Goal: Task Accomplishment & Management: Complete application form

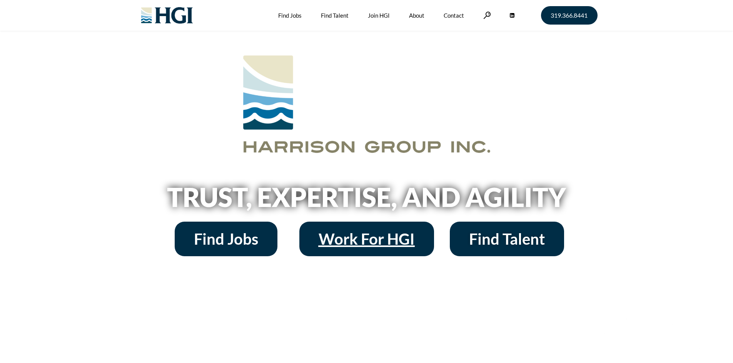
click at [360, 240] on span "Work For HGI" at bounding box center [366, 239] width 96 height 15
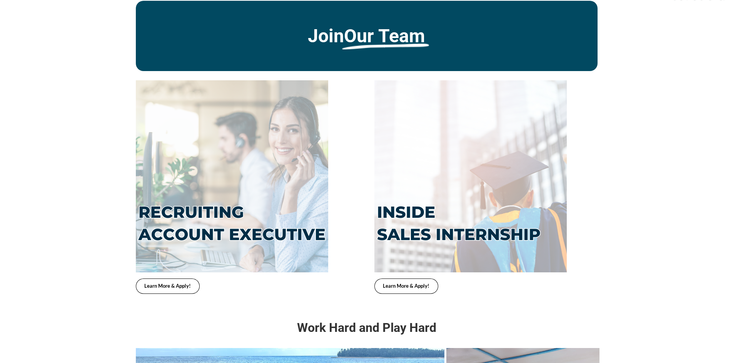
scroll to position [1692, 0]
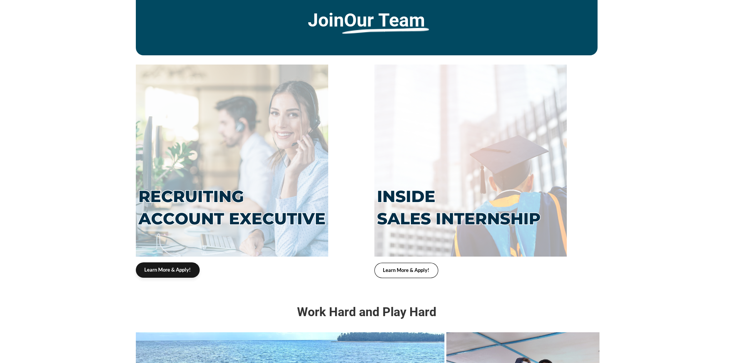
click at [180, 263] on link "Learn More & Apply!" at bounding box center [168, 270] width 64 height 15
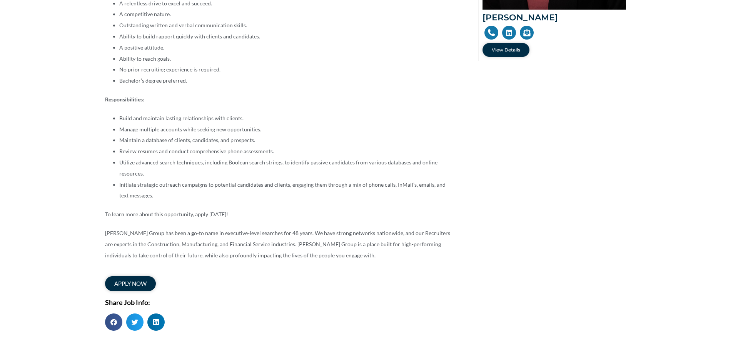
scroll to position [423, 0]
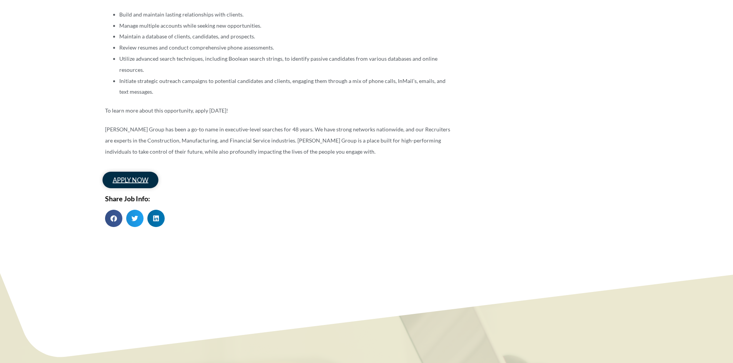
click at [127, 186] on link "apply now" at bounding box center [130, 180] width 56 height 17
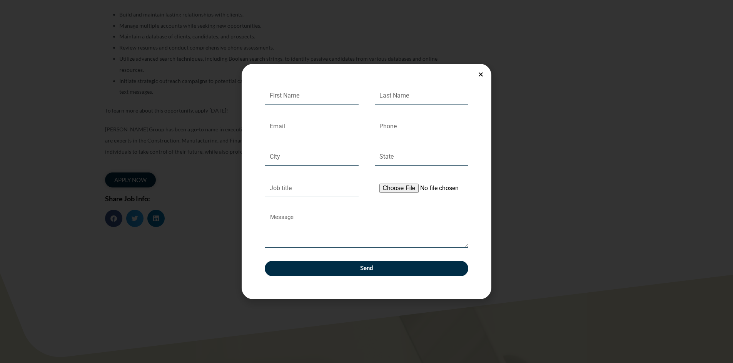
click at [285, 105] on div "First Name Last Name Email Phone City State Job title Upload Your Resume Messag…" at bounding box center [367, 188] width 220 height 202
click at [288, 98] on input "First Name" at bounding box center [312, 96] width 94 height 18
type input "[PERSON_NAME]"
type input "[PERSON_NAME][EMAIL_ADDRESS][DOMAIN_NAME]"
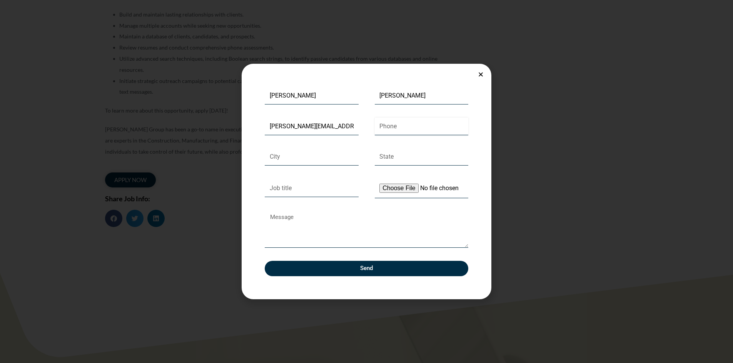
type input "6513330400"
type input "Otsego"
type input "MN"
click at [317, 190] on input "Job title" at bounding box center [312, 189] width 94 height 18
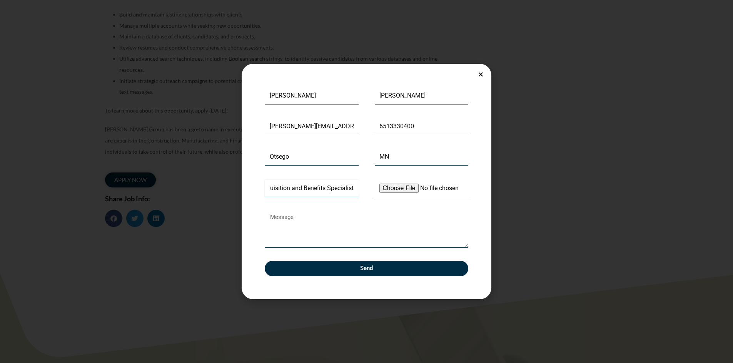
type input "Talent Acquisition and Benefits Specialist"
click at [405, 187] on input "Upload Your Resume" at bounding box center [422, 189] width 94 height 20
type input "C:\fakepath\[PERSON_NAME] - Resume.pdf"
click at [313, 243] on textarea "Message" at bounding box center [366, 230] width 203 height 37
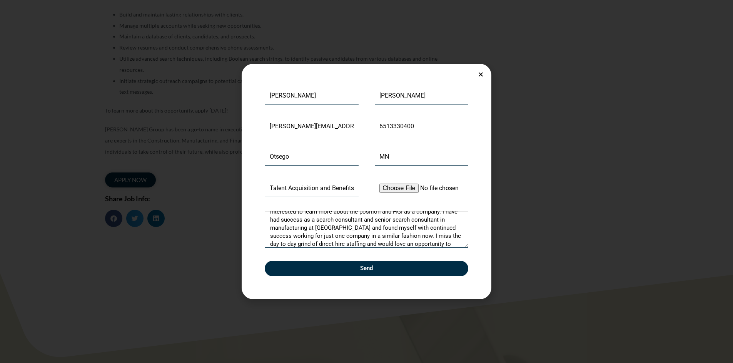
scroll to position [38, 0]
drag, startPoint x: 348, startPoint y: 243, endPoint x: 436, endPoint y: 237, distance: 87.9
click at [436, 237] on textarea "Good Morning, I am inquiring about the Recruiting Account Executive position an…" at bounding box center [366, 230] width 203 height 37
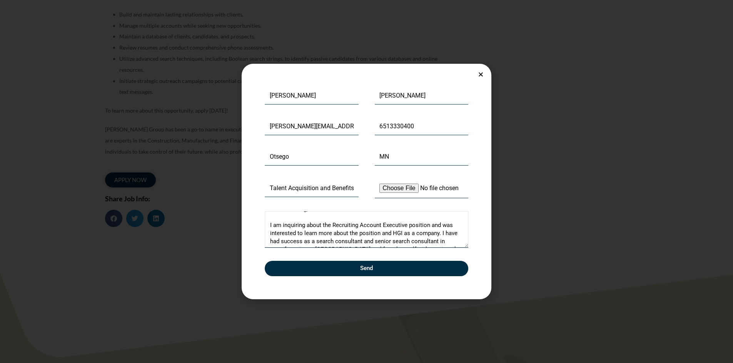
scroll to position [15, 0]
click at [361, 234] on textarea "Good Morning, I am inquiring about the Recruiting Account Executive position an…" at bounding box center [366, 230] width 203 height 37
click at [439, 228] on textarea "Good Morning, I am inquiring about the Recruiting Account Executive position an…" at bounding box center [366, 230] width 203 height 37
click at [317, 218] on textarea "Good Morning, I am inquiring about the Recruiting Account Executive position an…" at bounding box center [366, 230] width 203 height 37
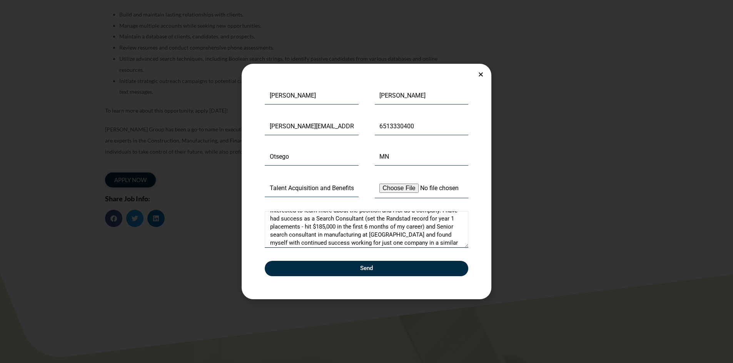
click at [271, 235] on textarea "Good Morning, I am inquiring about the Recruiting Account Executive position an…" at bounding box center [366, 230] width 203 height 37
click at [291, 235] on textarea "Good Morning, I am inquiring about the Recruiting Account Executive position an…" at bounding box center [366, 230] width 203 height 37
click at [283, 218] on textarea "Good Morning, I am inquiring about the Recruiting Account Executive position an…" at bounding box center [366, 230] width 203 height 37
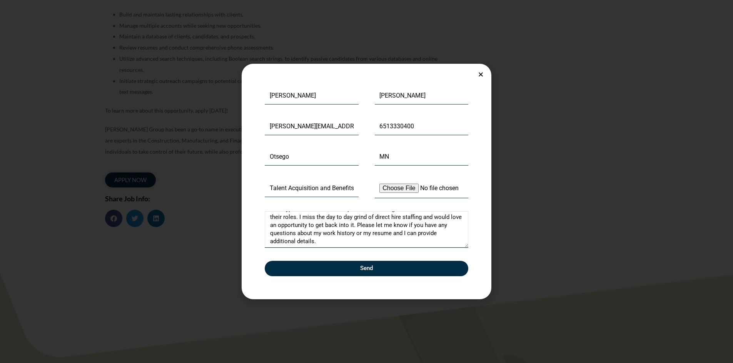
click at [436, 233] on textarea "Good Morning, I am inquiring about the Recruiting Account Executive position an…" at bounding box center [366, 230] width 203 height 37
click at [320, 242] on textarea "Good Morning, I am inquiring about the Recruiting Account Executive position an…" at bounding box center [366, 230] width 203 height 37
type textarea "Good Morning, I am inquiring about the Recruiting Account Executive position an…"
click at [353, 270] on span "Send" at bounding box center [366, 269] width 185 height 6
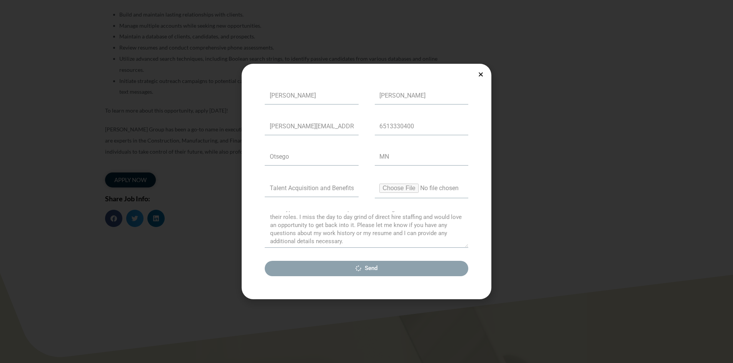
scroll to position [0, 0]
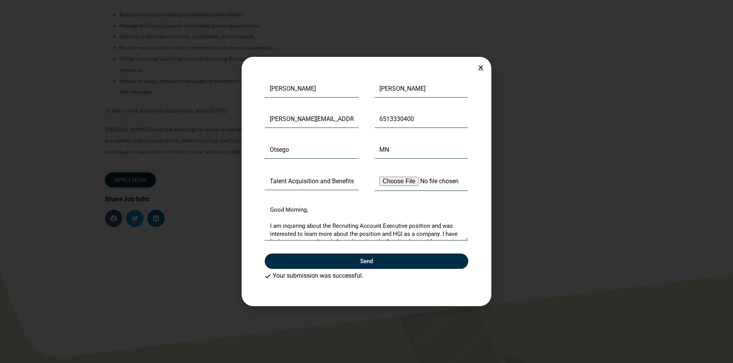
click at [480, 68] on icon "Close" at bounding box center [481, 68] width 6 height 6
